Goal: Task Accomplishment & Management: Complete application form

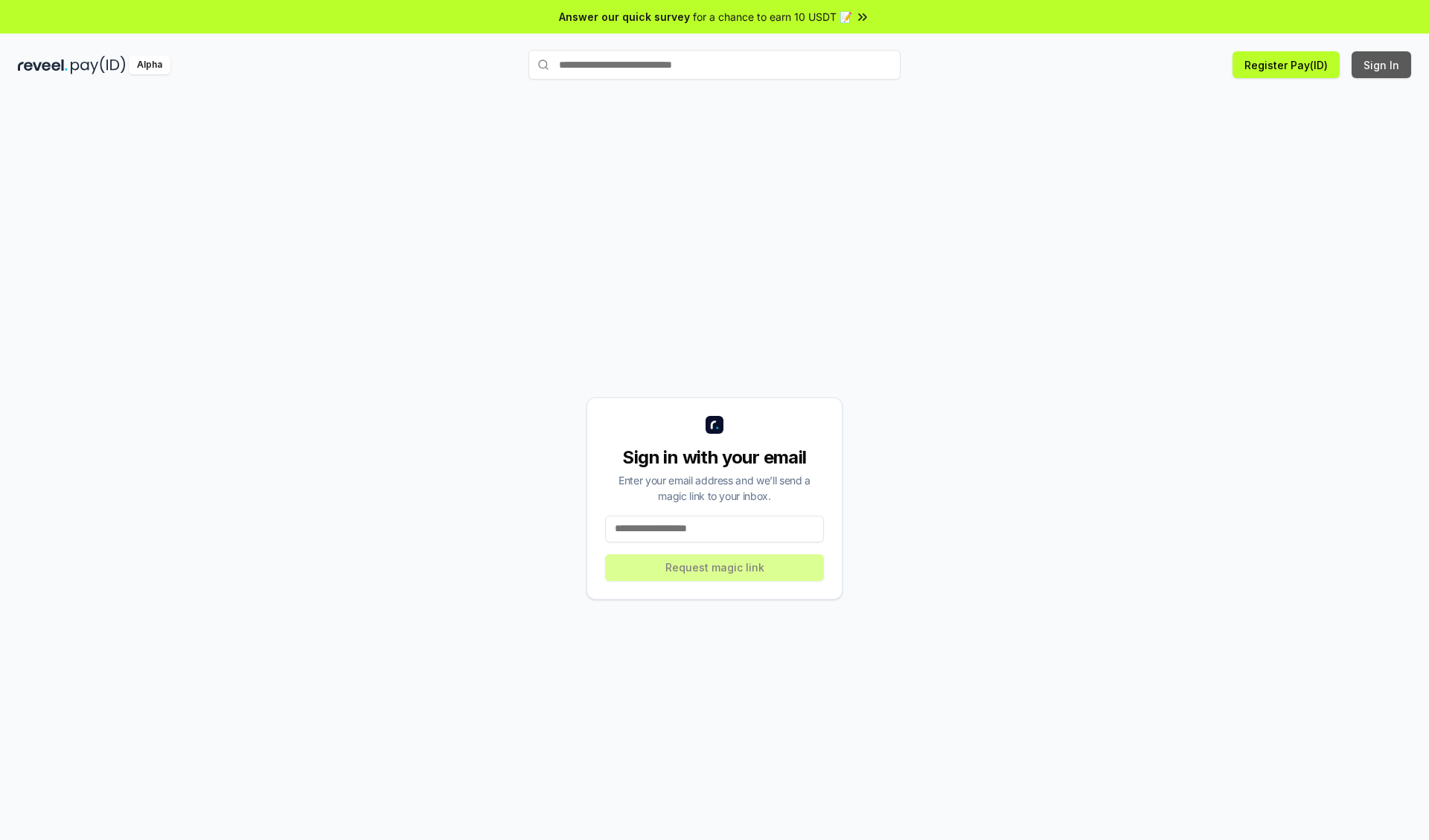
click at [1383, 65] on button "Sign In" at bounding box center [1382, 64] width 59 height 27
type input "**********"
click at [714, 567] on button "Request magic link" at bounding box center [714, 568] width 219 height 27
